Goal: Browse casually: Explore the website without a specific task or goal

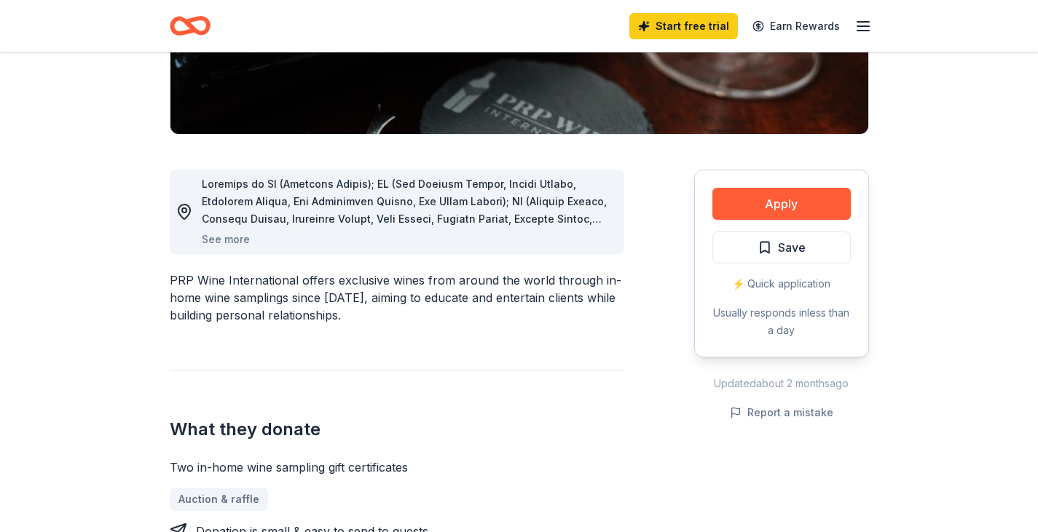
scroll to position [310, 0]
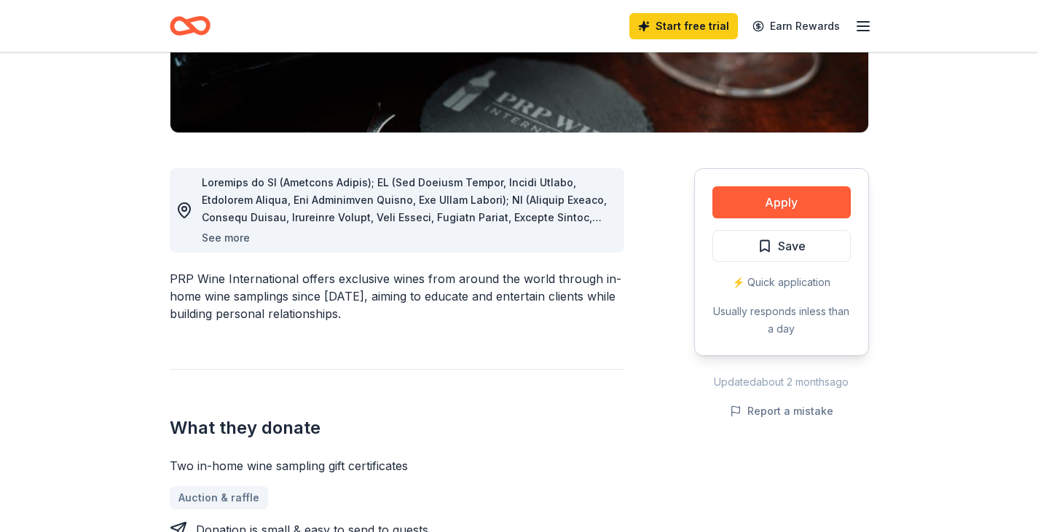
click at [223, 236] on button "See more" at bounding box center [226, 237] width 48 height 17
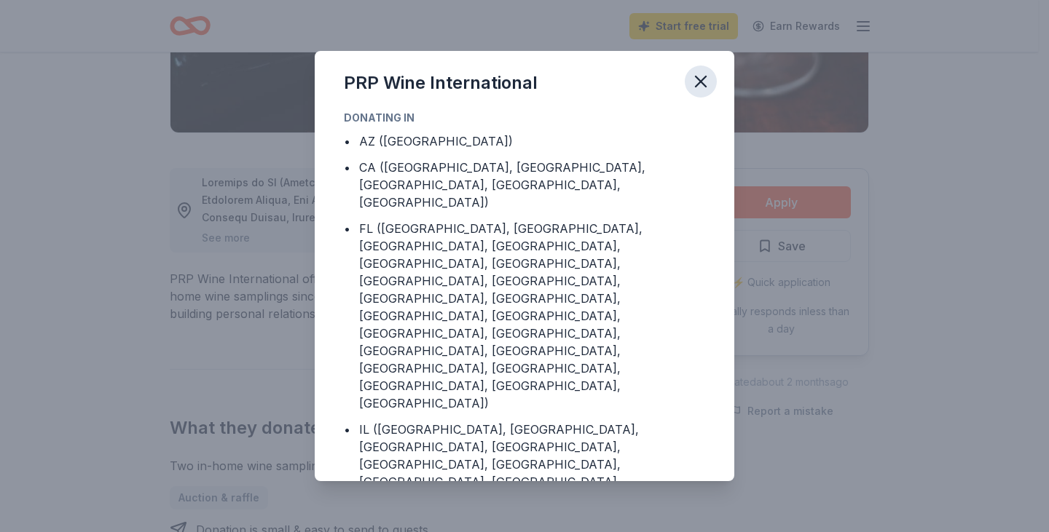
click at [707, 80] on icon "button" at bounding box center [700, 81] width 20 height 20
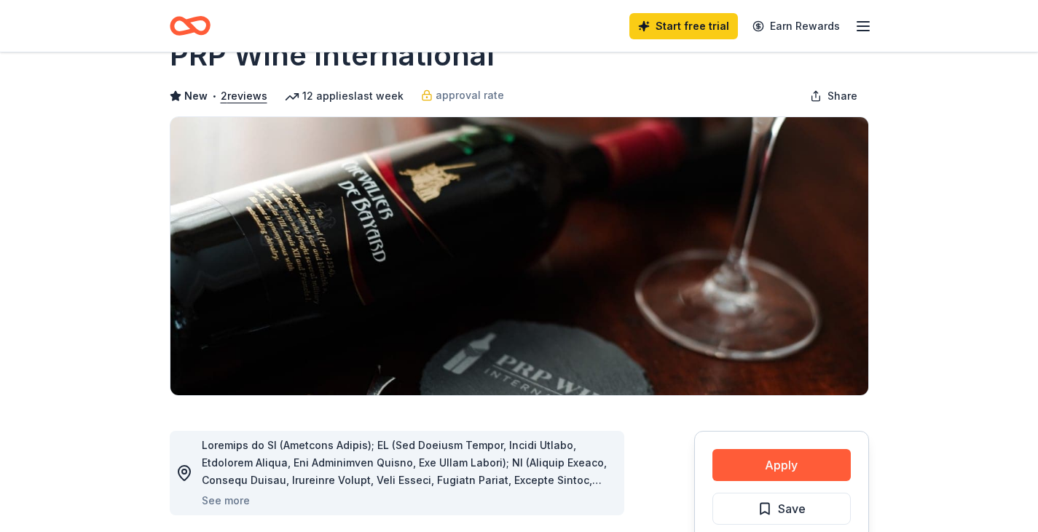
scroll to position [0, 0]
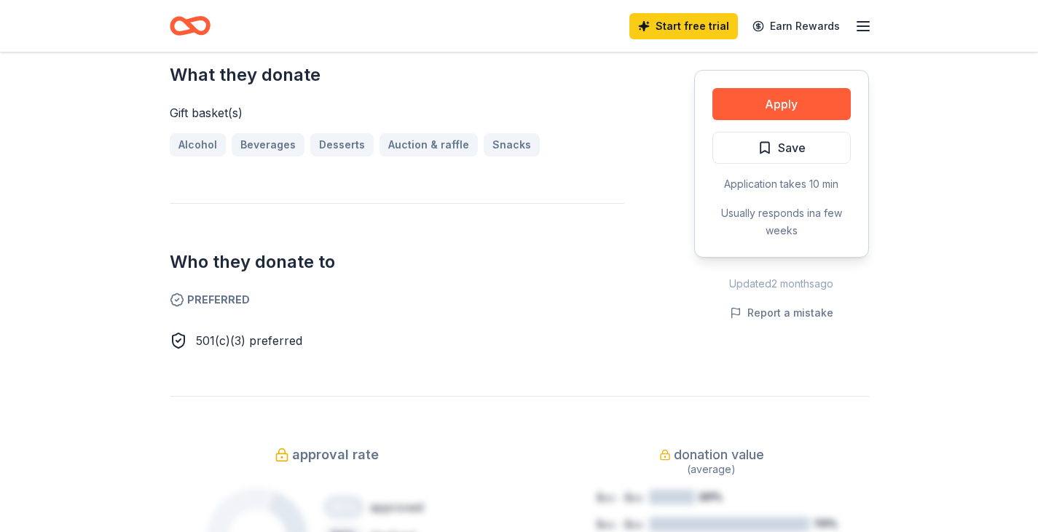
scroll to position [619, 0]
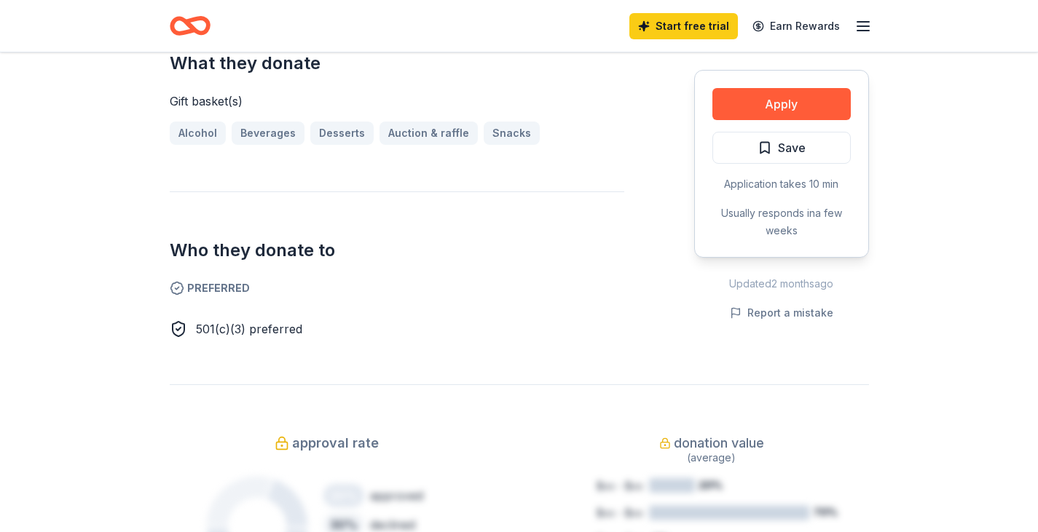
click at [178, 288] on icon at bounding box center [177, 288] width 4 height 2
click at [224, 291] on span "Preferred" at bounding box center [397, 288] width 454 height 17
drag, startPoint x: 248, startPoint y: 328, endPoint x: 290, endPoint y: 328, distance: 42.2
click at [246, 328] on span "501(c)(3) preferred" at bounding box center [249, 329] width 106 height 15
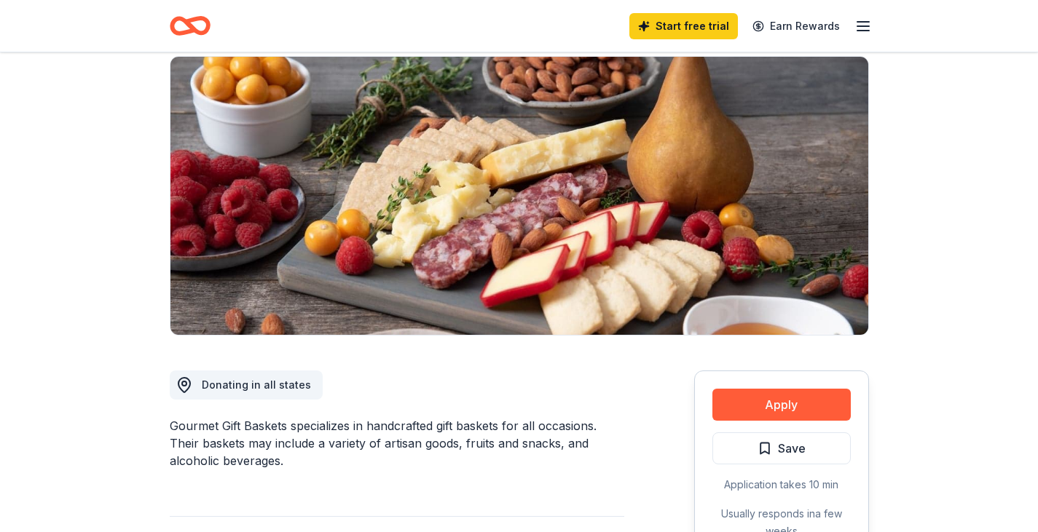
scroll to position [0, 0]
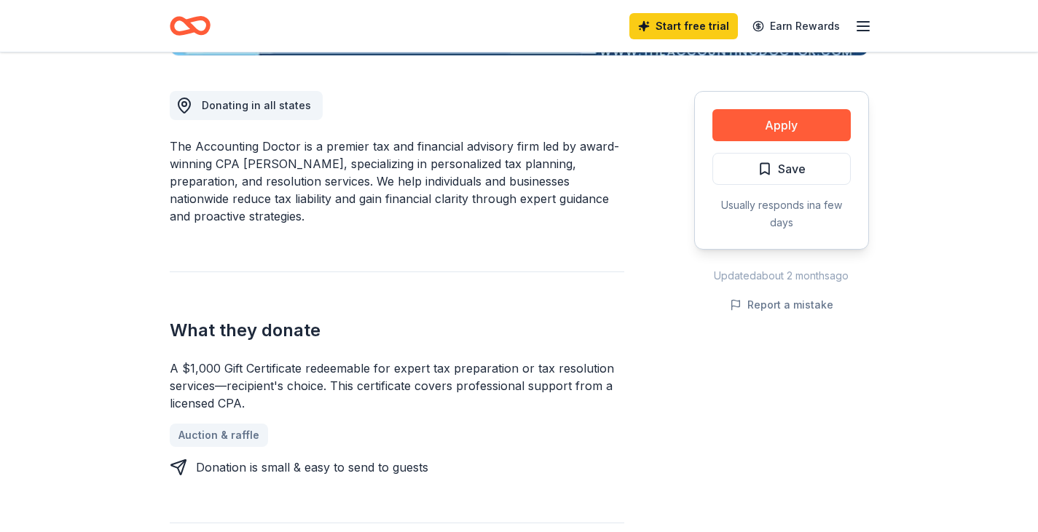
scroll to position [382, 0]
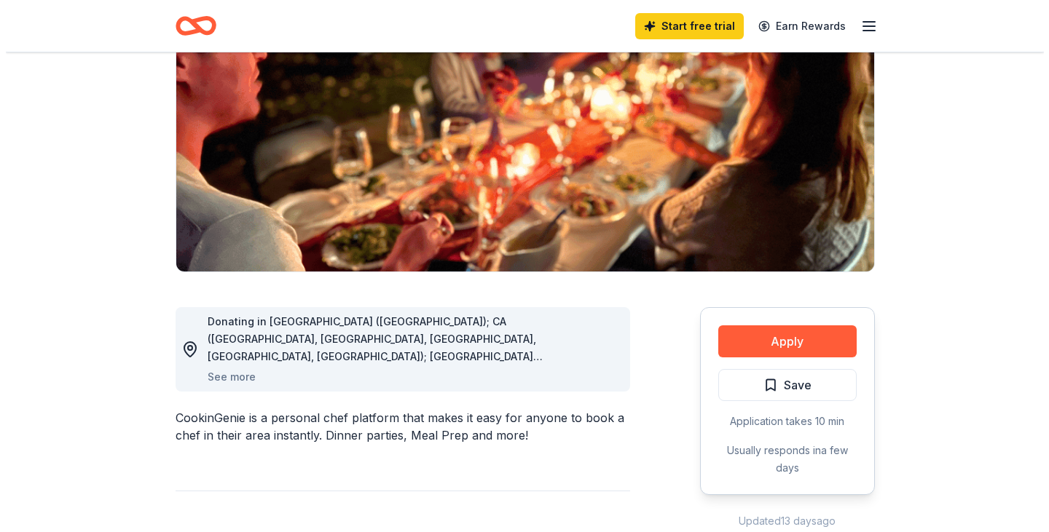
scroll to position [182, 0]
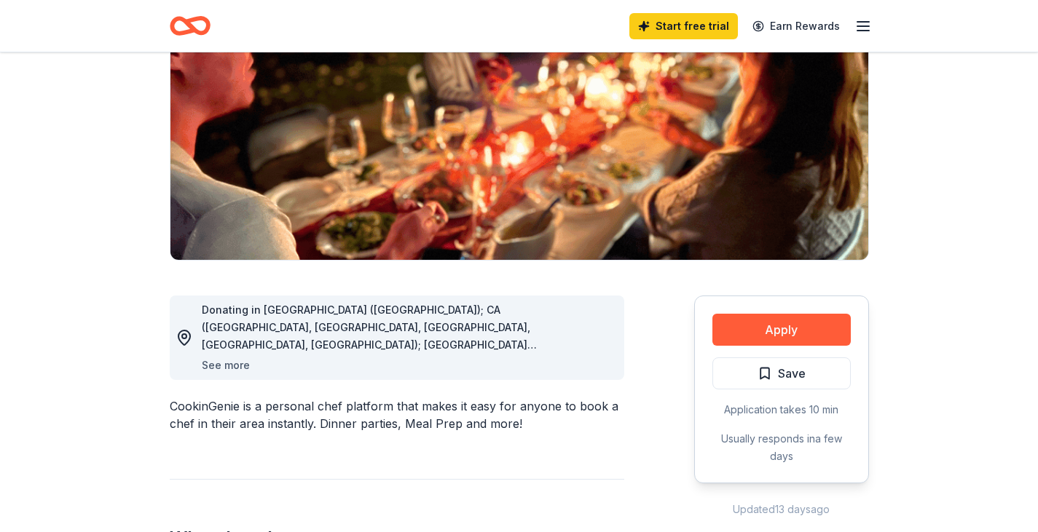
click at [238, 367] on button "See more" at bounding box center [226, 365] width 48 height 17
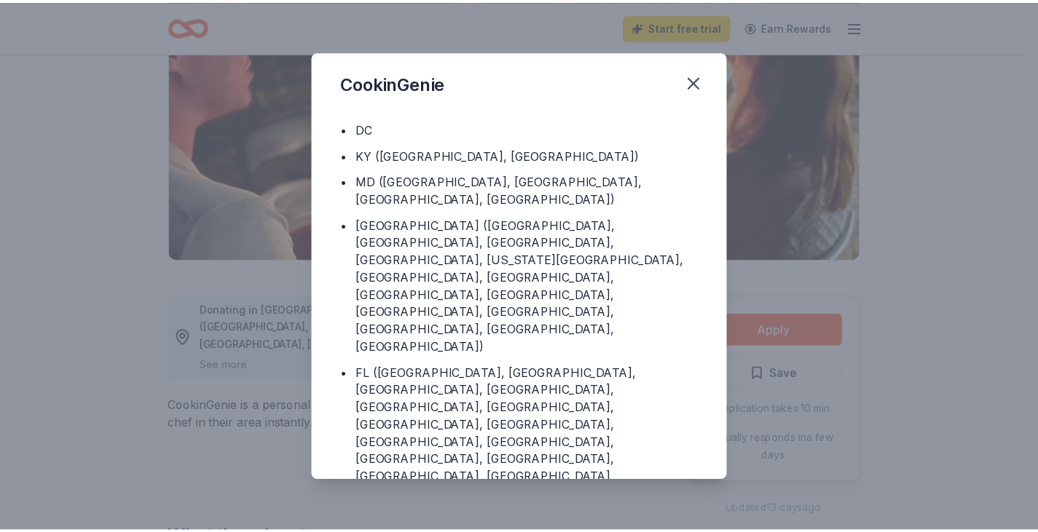
scroll to position [169, 0]
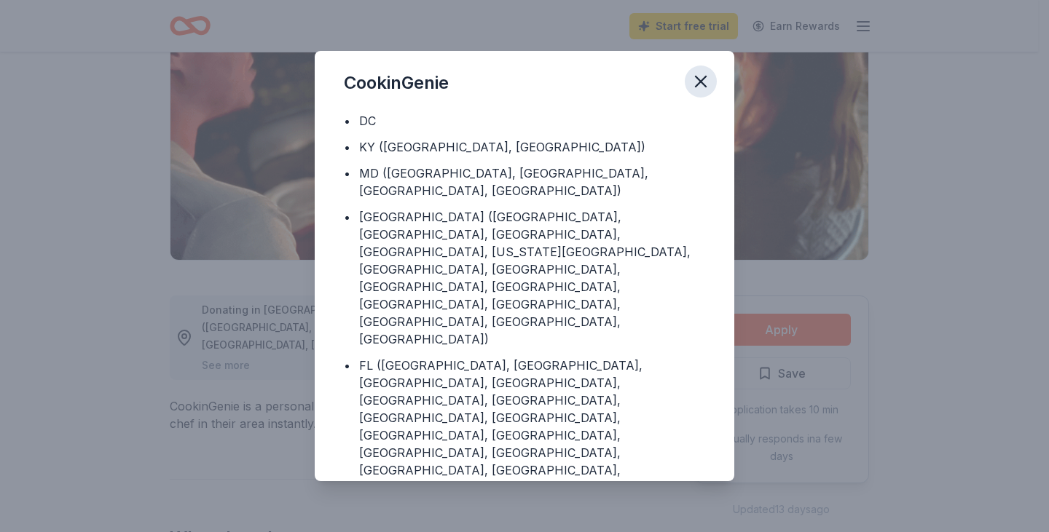
click at [703, 78] on icon "button" at bounding box center [700, 81] width 20 height 20
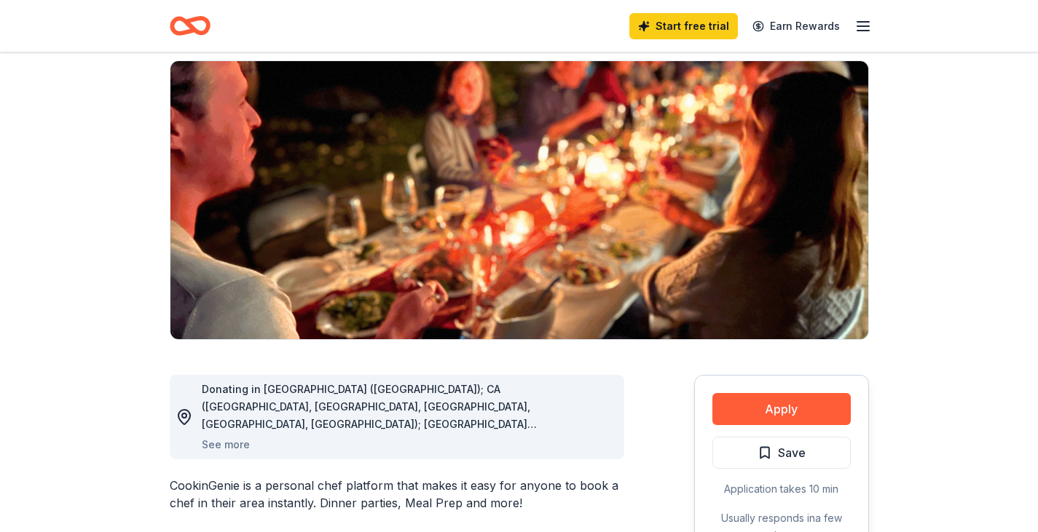
scroll to position [0, 0]
